Goal: Browse casually

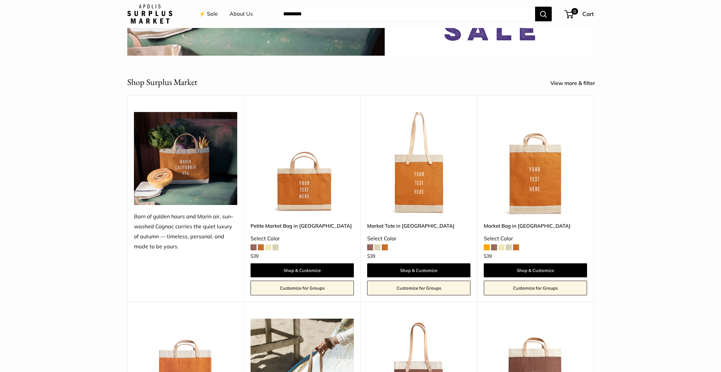
scroll to position [215, 0]
click at [211, 12] on link "⚡️ Sale" at bounding box center [208, 14] width 19 height 10
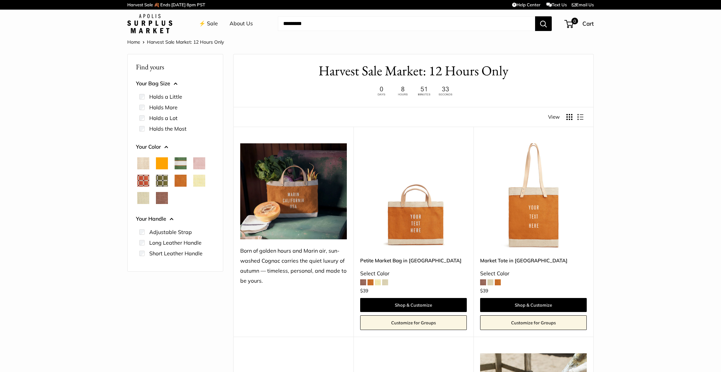
click at [243, 22] on link "About Us" at bounding box center [241, 24] width 23 height 10
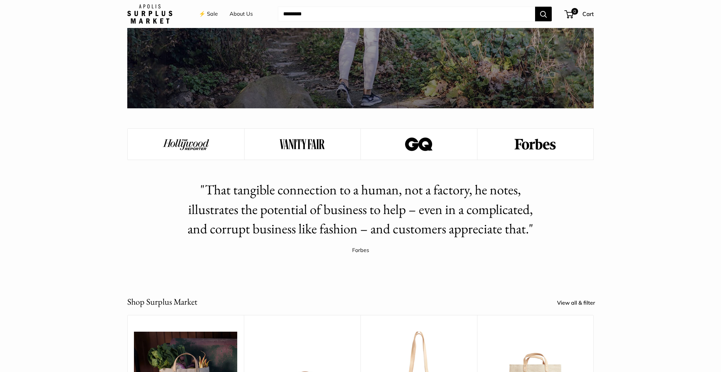
scroll to position [954, 0]
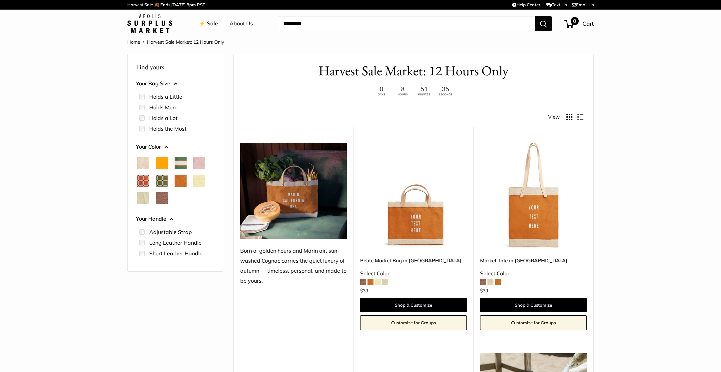
click at [573, 26] on span "0" at bounding box center [569, 24] width 9 height 8
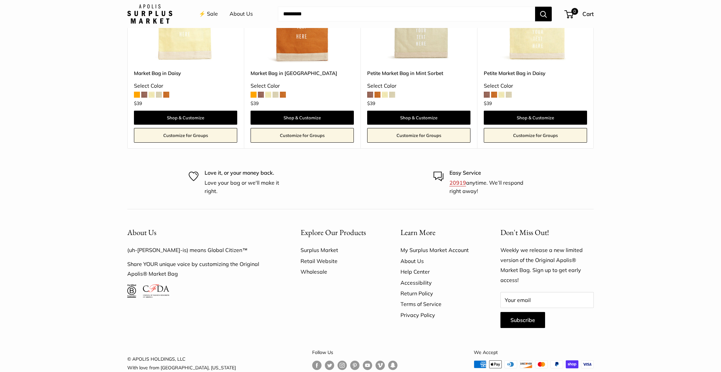
scroll to position [2071, 0]
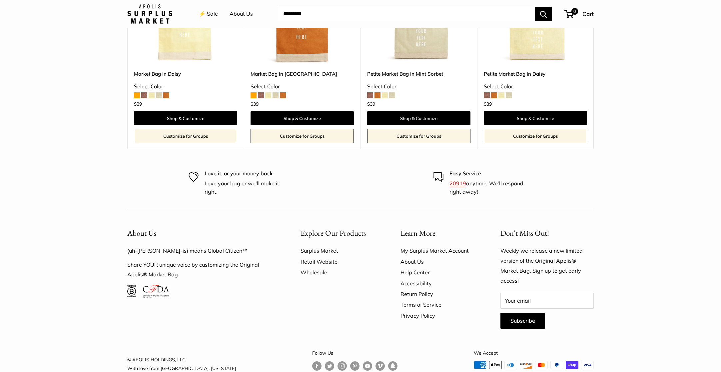
click at [420, 245] on link "My Surplus Market Account" at bounding box center [439, 250] width 77 height 11
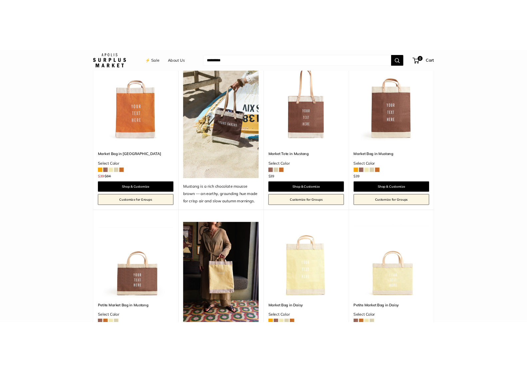
scroll to position [515, 0]
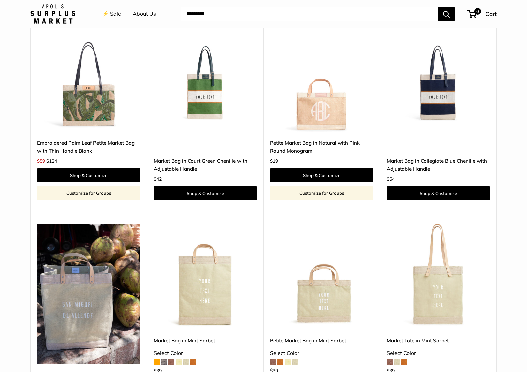
scroll to position [1307, 0]
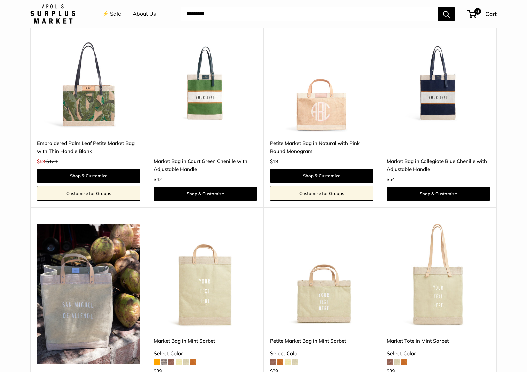
click at [0, 0] on img at bounding box center [0, 0] width 0 height 0
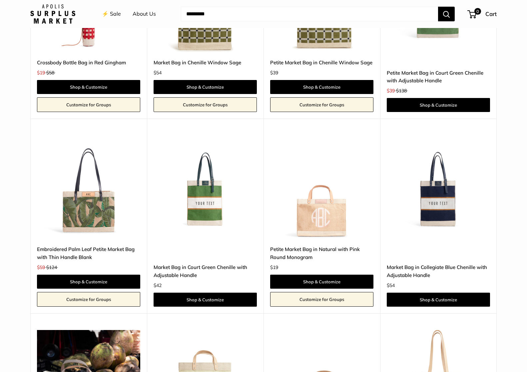
scroll to position [1201, 0]
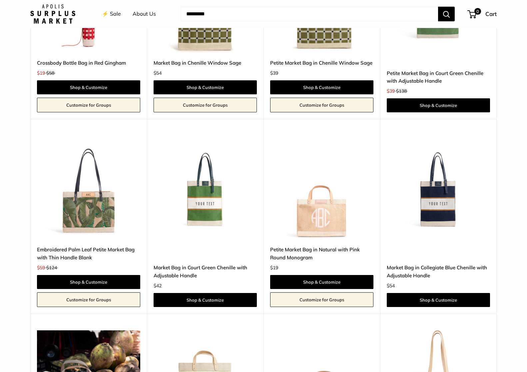
click at [0, 0] on img at bounding box center [0, 0] width 0 height 0
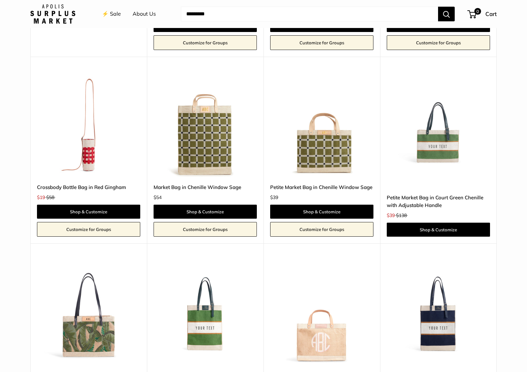
scroll to position [1076, 0]
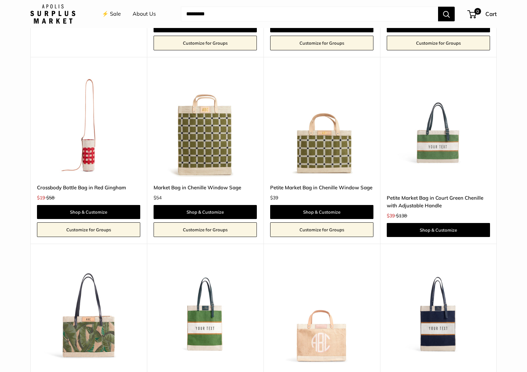
click at [0, 0] on img at bounding box center [0, 0] width 0 height 0
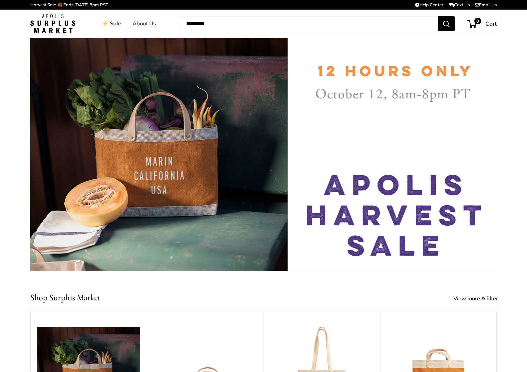
scroll to position [0, 0]
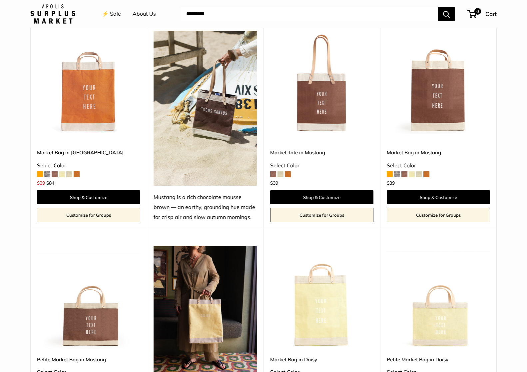
scroll to position [503, 0]
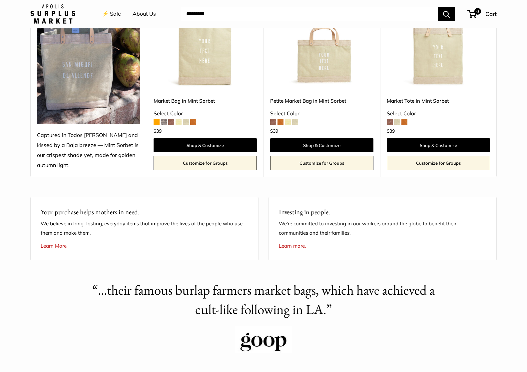
scroll to position [1743, 0]
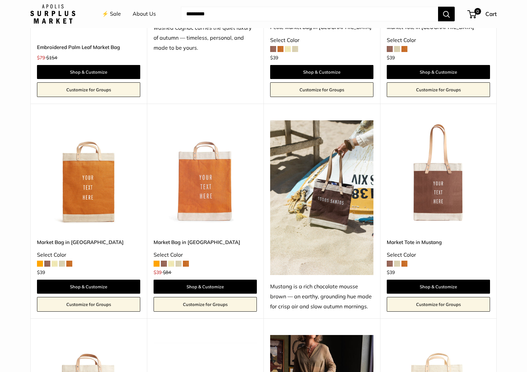
scroll to position [609, 0]
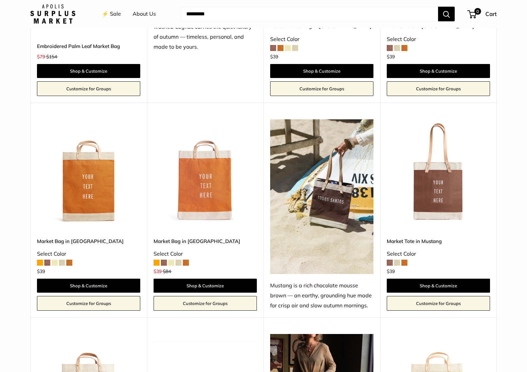
click at [398, 262] on span at bounding box center [397, 263] width 6 height 6
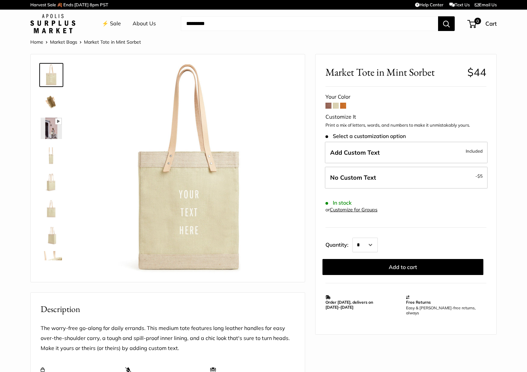
click at [345, 107] on span at bounding box center [343, 106] width 6 height 6
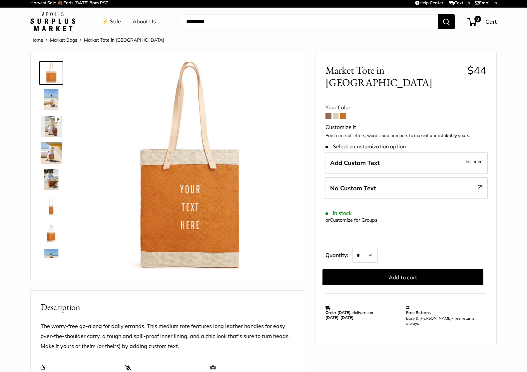
click at [328, 108] on form "Your Color Customize It Print a mix of letters, words, and numbers to make it u…" at bounding box center [406, 194] width 161 height 183
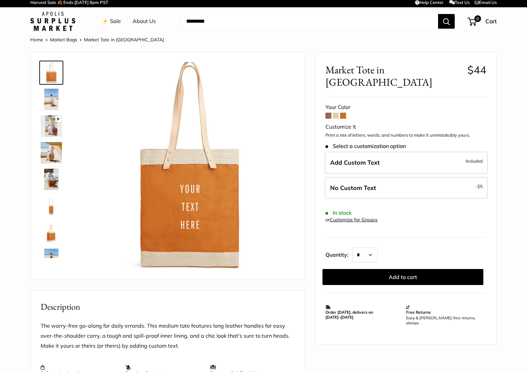
scroll to position [2, 0]
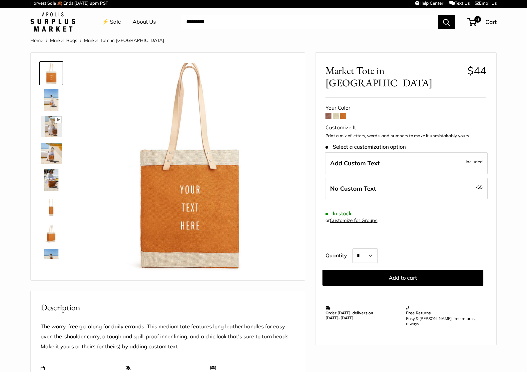
click at [328, 113] on span at bounding box center [329, 116] width 6 height 6
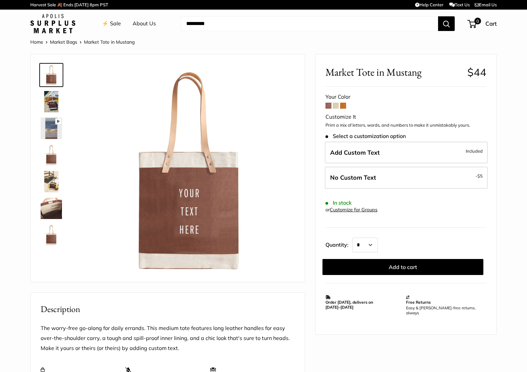
click at [53, 102] on img at bounding box center [51, 101] width 21 height 21
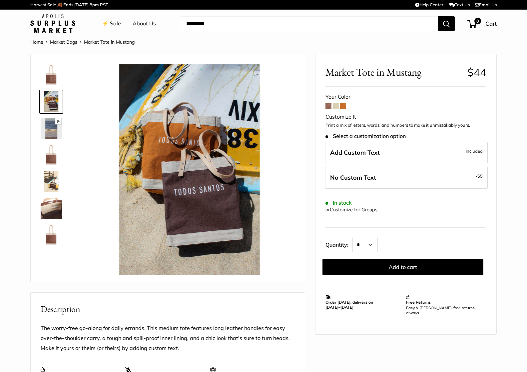
click at [52, 130] on img at bounding box center [51, 128] width 21 height 21
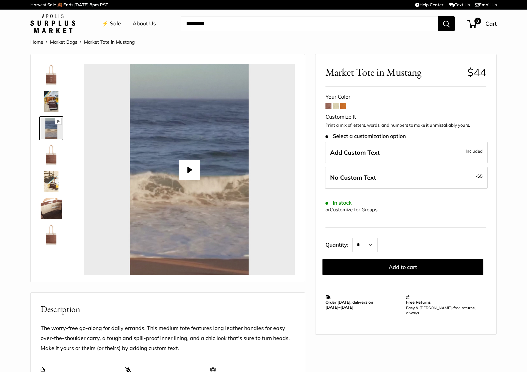
click at [51, 151] on img at bounding box center [51, 154] width 21 height 21
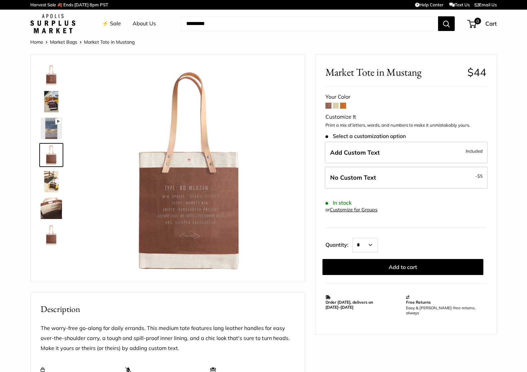
type input "****"
click at [51, 181] on img at bounding box center [51, 181] width 21 height 21
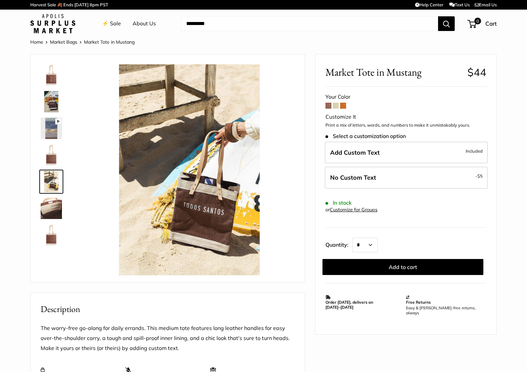
click at [49, 203] on img at bounding box center [51, 208] width 21 height 21
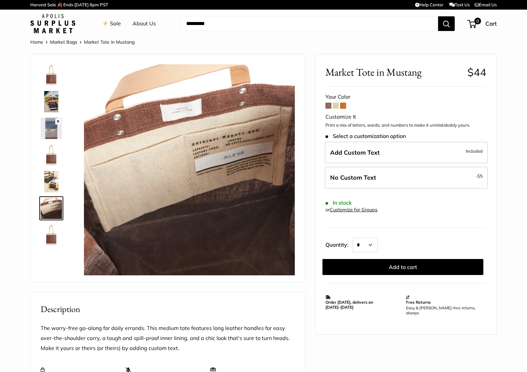
click at [54, 237] on img at bounding box center [51, 234] width 21 height 21
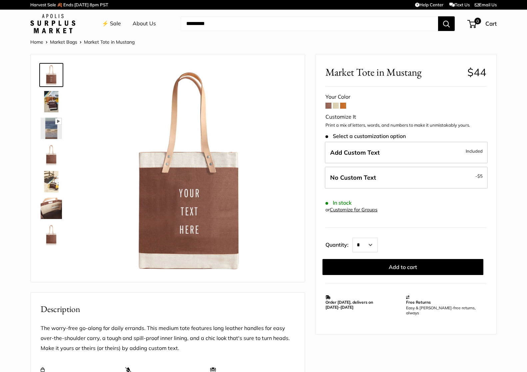
click at [114, 24] on link "⚡️ Sale" at bounding box center [111, 24] width 19 height 10
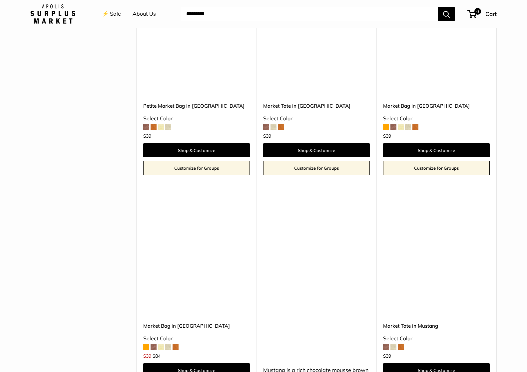
scroll to position [772, 0]
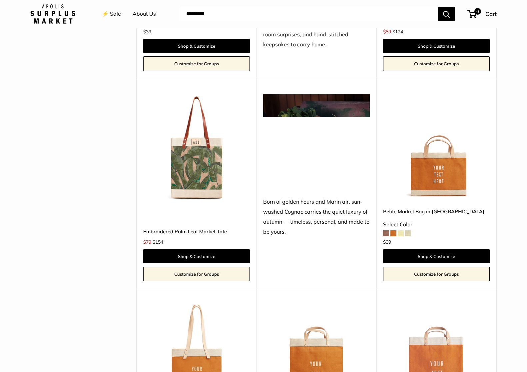
scroll to position [470, 0]
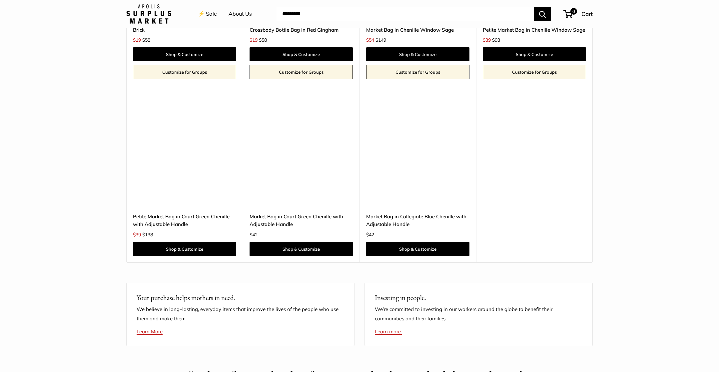
scroll to position [1643, 0]
